Goal: Check status

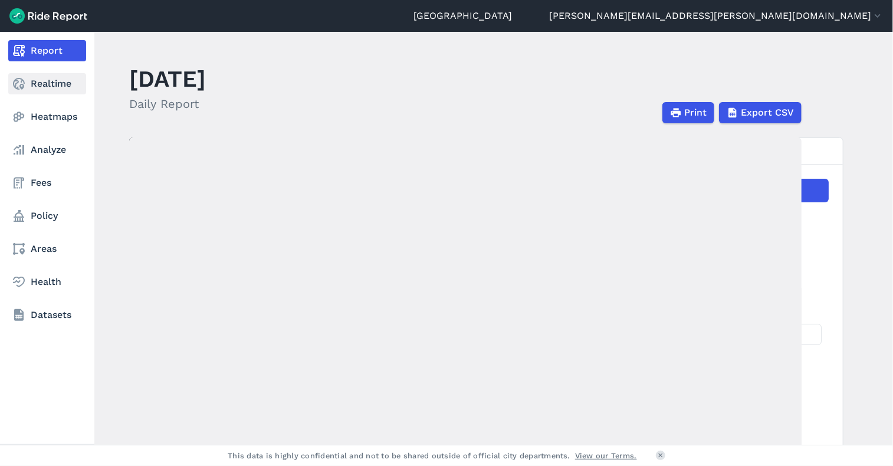
click at [44, 85] on link "Realtime" at bounding box center [47, 83] width 78 height 21
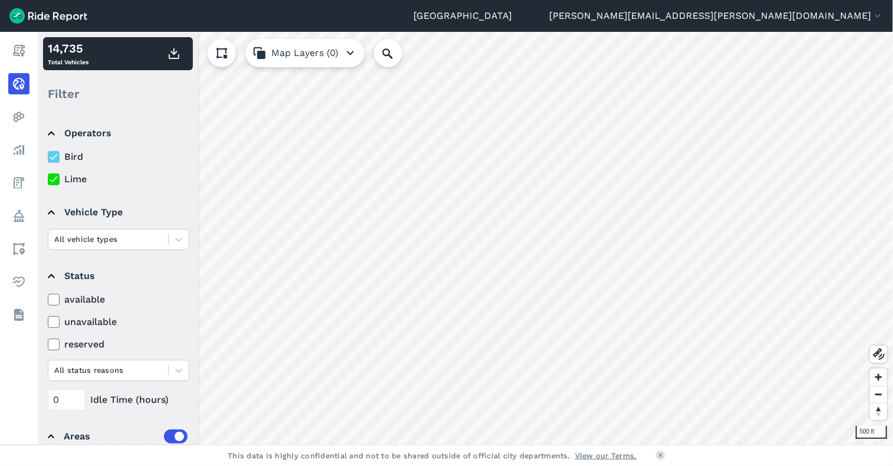
drag, startPoint x: 14, startPoint y: 50, endPoint x: 563, endPoint y: 21, distance: 550.4
click at [14, 50] on icon at bounding box center [19, 51] width 14 height 14
click at [17, 50] on use at bounding box center [19, 51] width 12 height 12
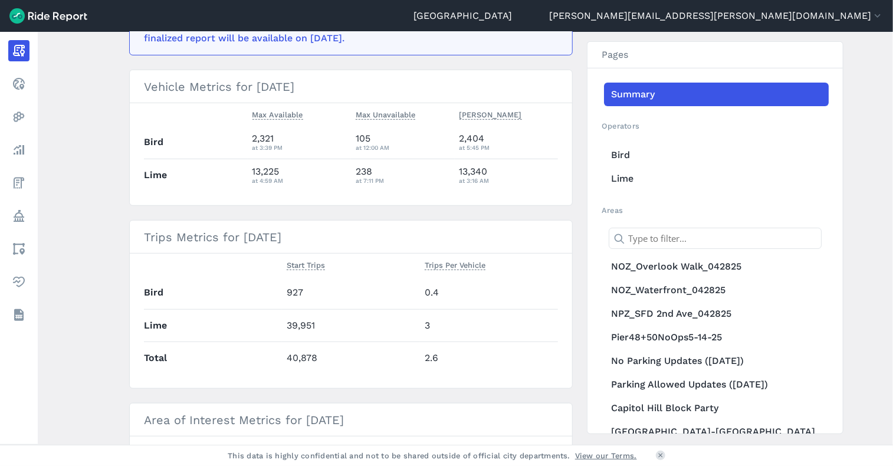
scroll to position [295, 0]
